Goal: Find specific page/section: Locate a particular part of the current website

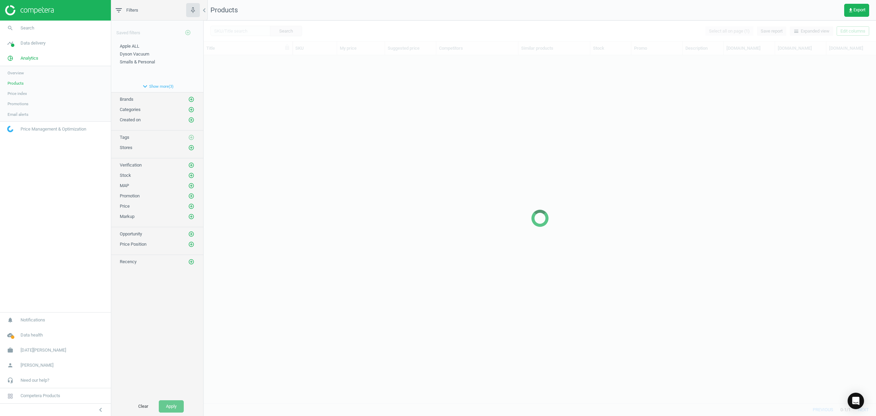
scroll to position [333, 666]
click at [233, 31] on div at bounding box center [540, 218] width 673 height 395
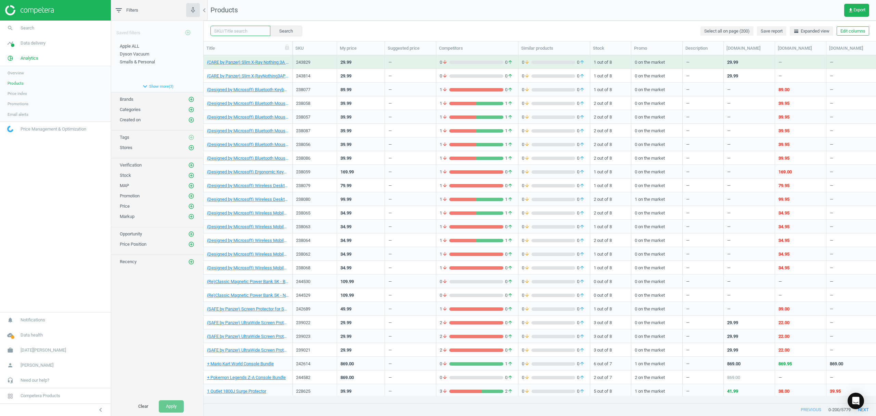
click at [233, 31] on input "text" at bounding box center [241, 31] width 60 height 10
paste input "243062"
type input "243062"
click at [288, 27] on button "Search" at bounding box center [286, 31] width 32 height 10
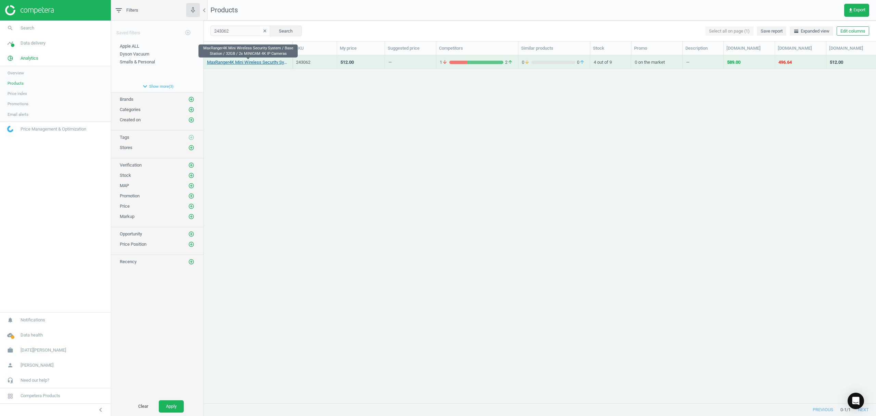
click at [249, 65] on link "MaxRanger4K Mini Wireless Security System / Base Station / 32GB / 2x MINICAM 4K…" at bounding box center [248, 62] width 82 height 6
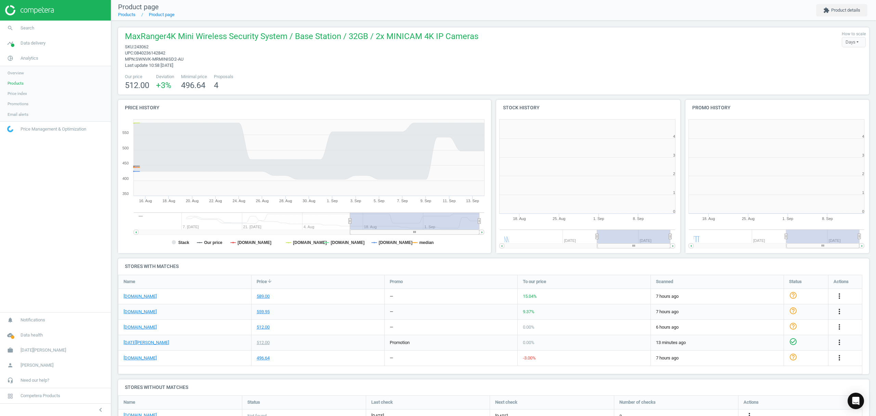
scroll to position [151, 196]
